Goal: Transaction & Acquisition: Download file/media

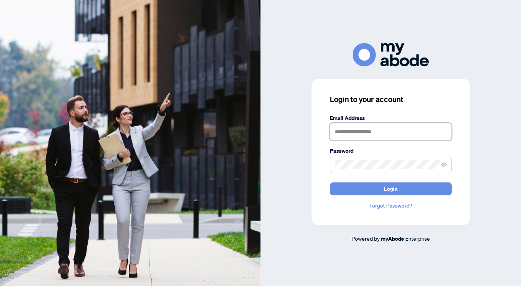
type input "**********"
click at [339, 66] on div at bounding box center [390, 54] width 260 height 23
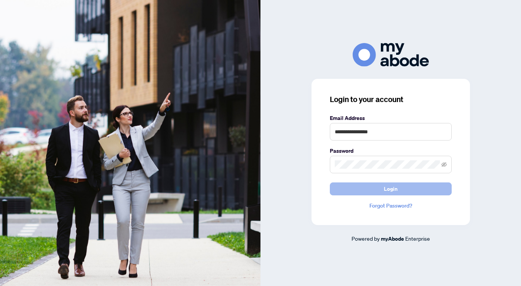
click at [387, 188] on span "Login" at bounding box center [391, 189] width 14 height 12
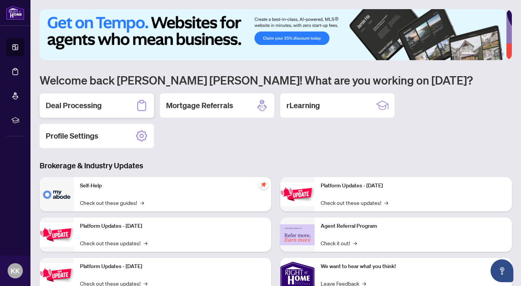
click at [112, 107] on div "Deal Processing" at bounding box center [97, 105] width 114 height 24
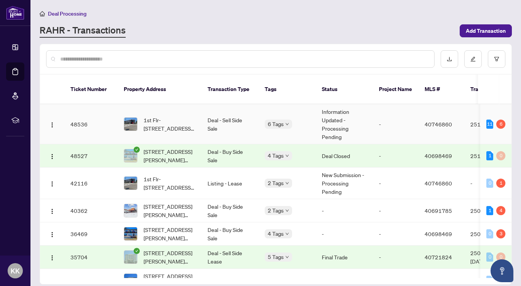
click at [303, 121] on td "6 Tags" at bounding box center [287, 124] width 57 height 40
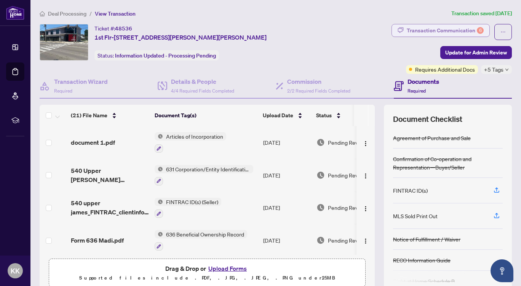
click at [437, 30] on div "Transaction Communication 6" at bounding box center [445, 30] width 77 height 12
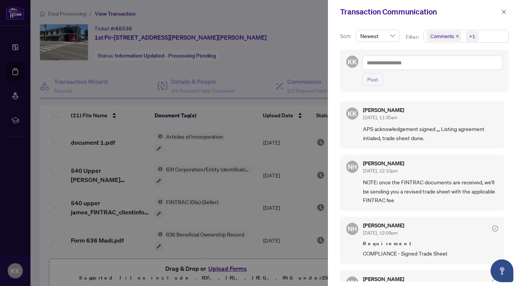
click at [253, 77] on div at bounding box center [260, 143] width 521 height 286
click at [502, 11] on icon "close" at bounding box center [503, 11] width 5 height 5
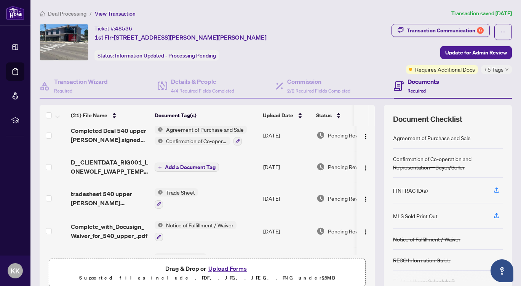
scroll to position [170, 0]
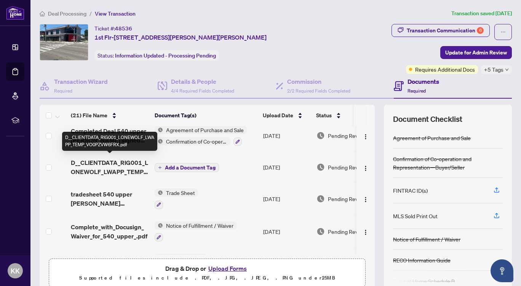
click at [125, 167] on span "D__CLIENTDATA_RIG001_LONEWOLF_LWAPP_TEMP_VO0PZVW6FRX.pdf" at bounding box center [110, 167] width 78 height 18
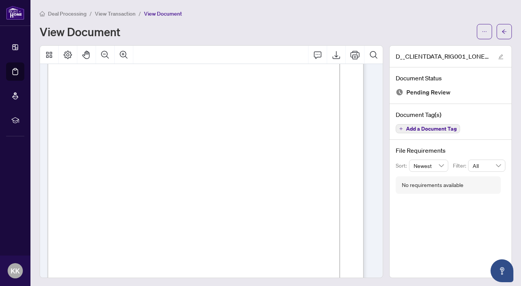
scroll to position [61, 0]
click at [333, 57] on icon "Export" at bounding box center [336, 54] width 9 height 9
